Goal: Obtain resource: Obtain resource

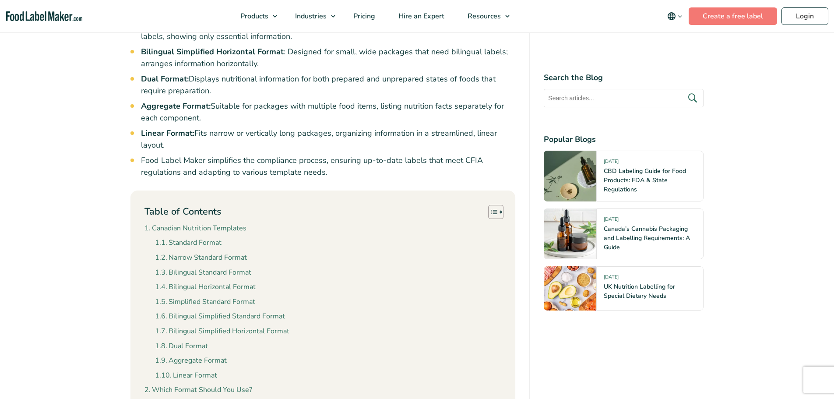
scroll to position [700, 0]
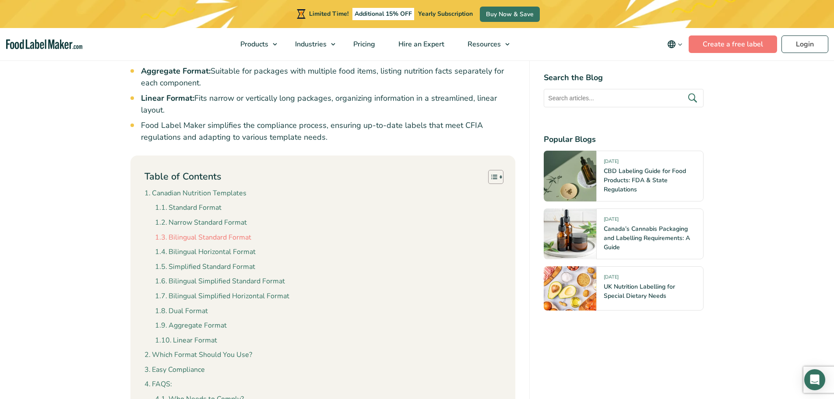
click at [206, 232] on link "Bilingual Standard Format" at bounding box center [203, 237] width 96 height 11
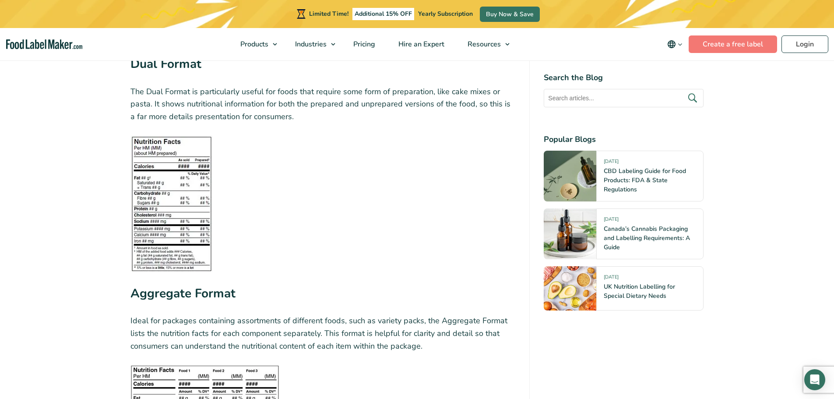
scroll to position [2478, 0]
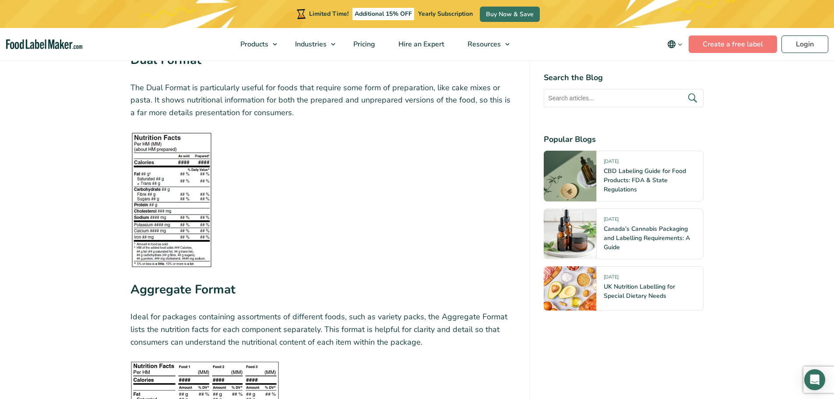
click at [171, 190] on img at bounding box center [171, 199] width 82 height 137
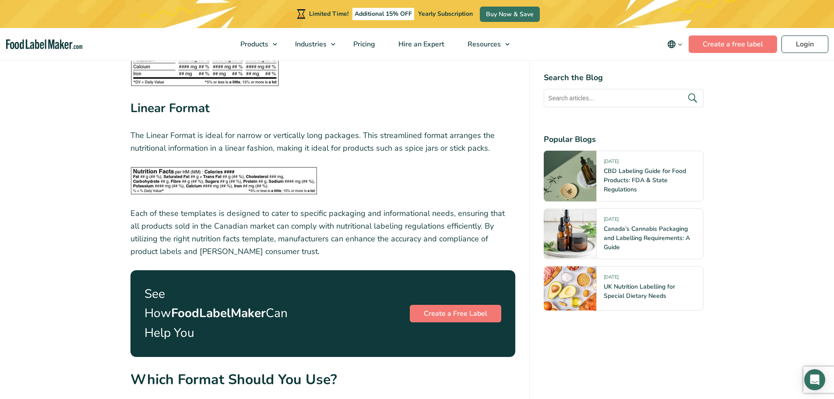
scroll to position [2872, 0]
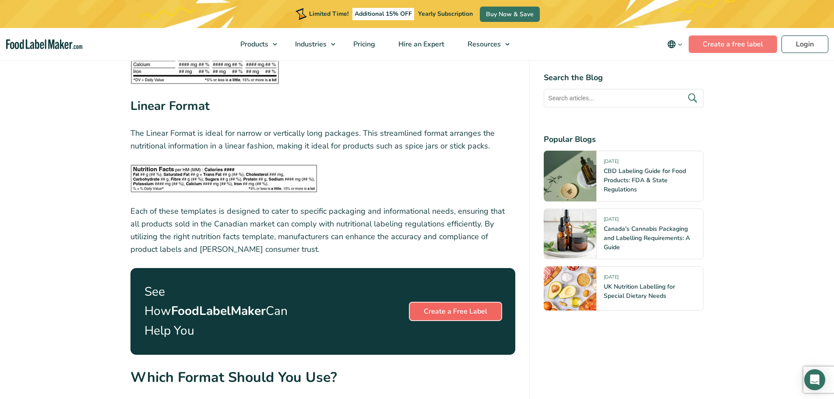
click at [454, 302] on link "Create a Free Label" at bounding box center [455, 311] width 91 height 18
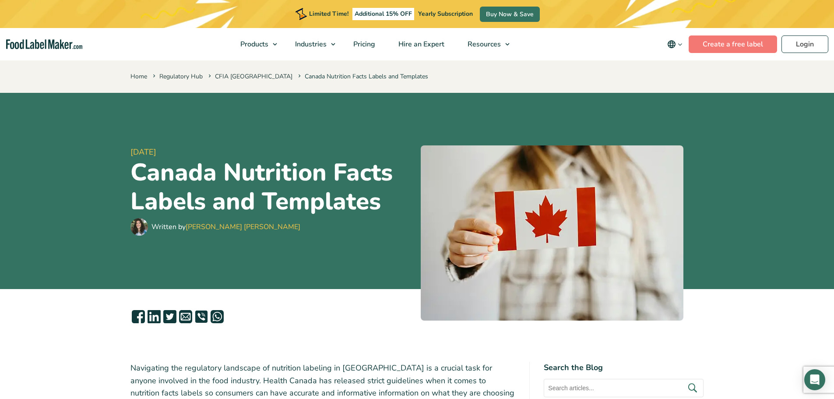
scroll to position [700, 0]
